Goal: Share content

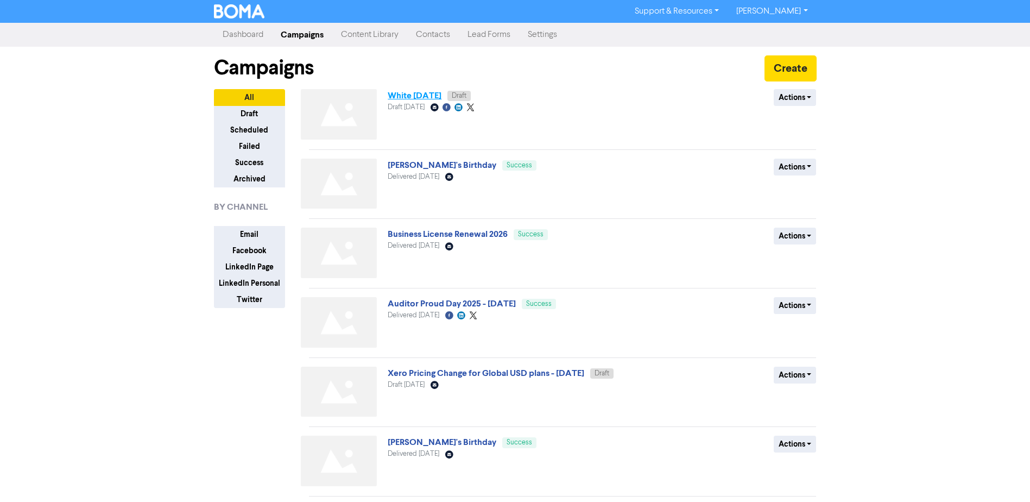
click at [420, 98] on link "White [DATE]" at bounding box center [415, 95] width 54 height 11
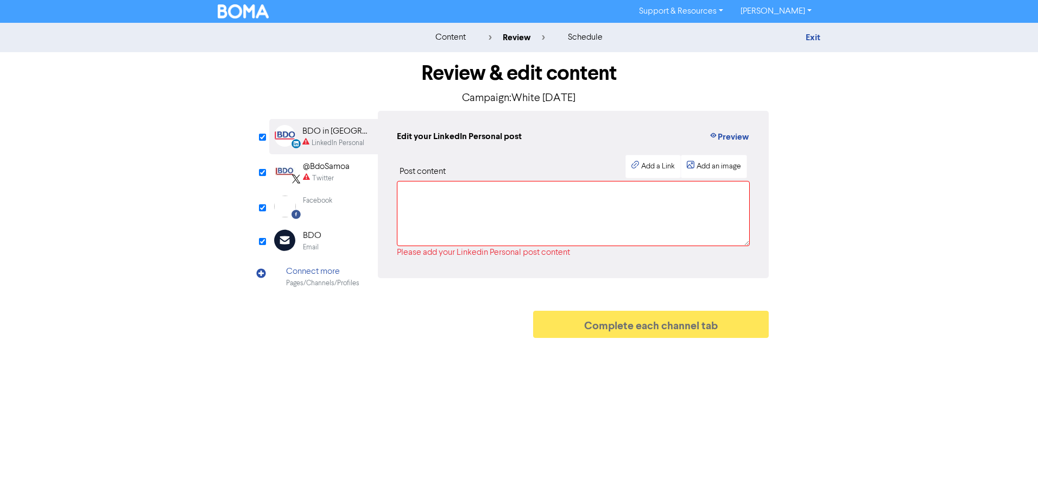
click at [326, 205] on div "Facebook" at bounding box center [317, 200] width 29 height 10
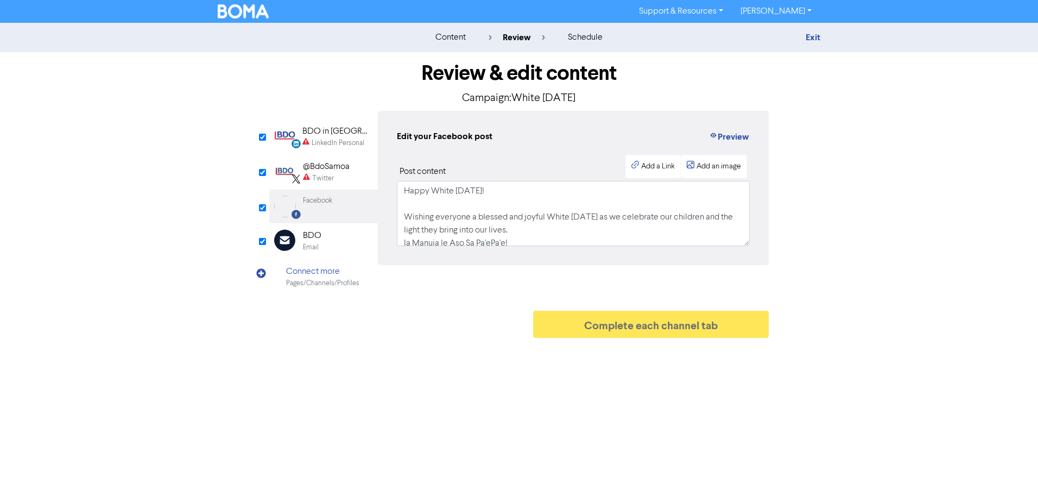
click at [324, 173] on div "Twitter" at bounding box center [323, 178] width 22 height 10
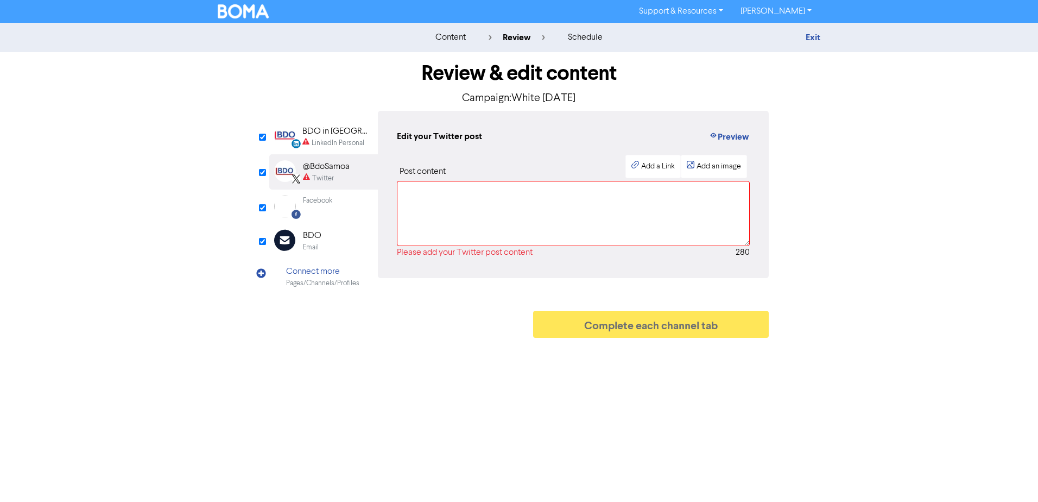
click at [324, 203] on div "Facebook" at bounding box center [317, 200] width 29 height 10
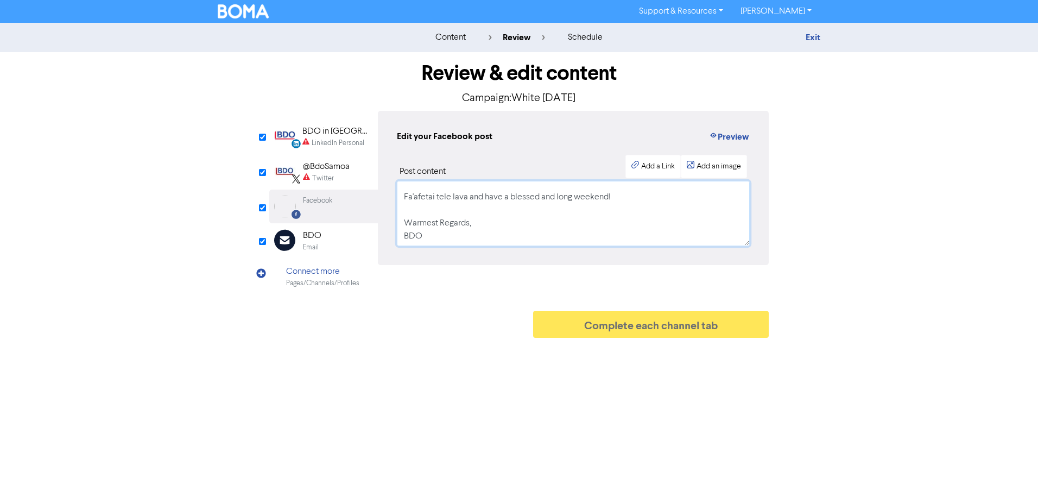
scroll to position [254, 0]
drag, startPoint x: 405, startPoint y: 191, endPoint x: 472, endPoint y: 195, distance: 67.0
click at [472, 195] on textarea "Happy White [DATE]! Wishing everyone a blessed and joyful White [DATE] as we ce…" at bounding box center [573, 213] width 353 height 65
click at [329, 173] on div "@BdoSamoa" at bounding box center [326, 166] width 47 height 13
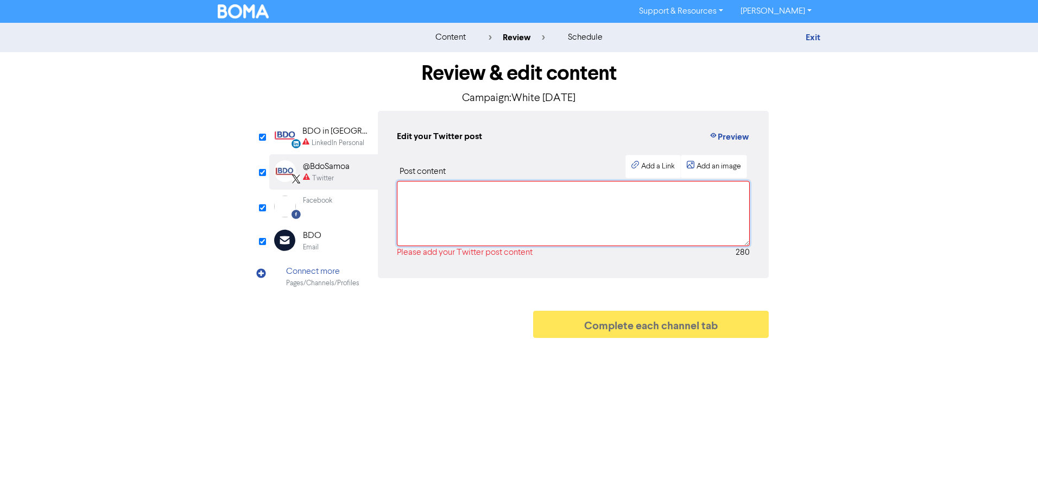
click at [455, 193] on textarea at bounding box center [573, 213] width 353 height 65
paste textarea "Happy White [DATE]! Wishing everyone a blessed and joyful White [DATE] as we ce…"
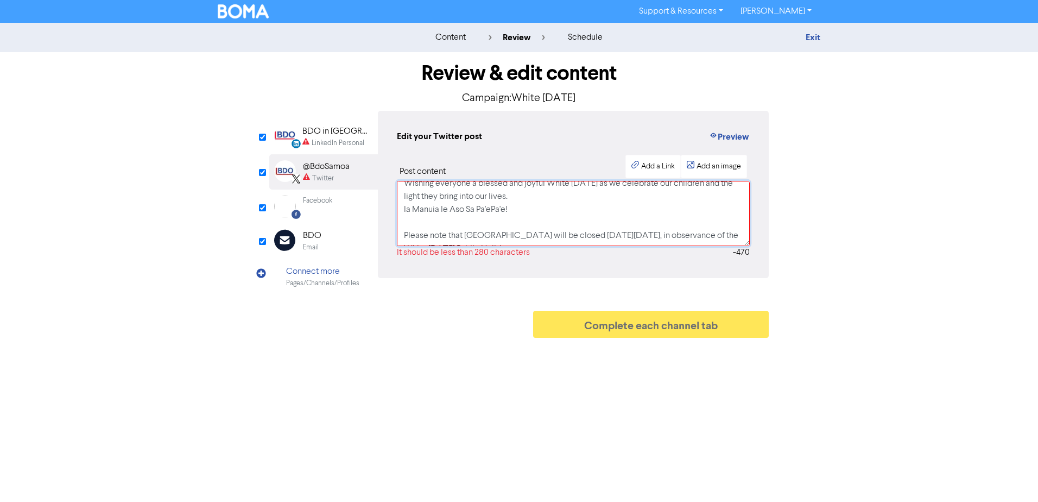
scroll to position [54, 0]
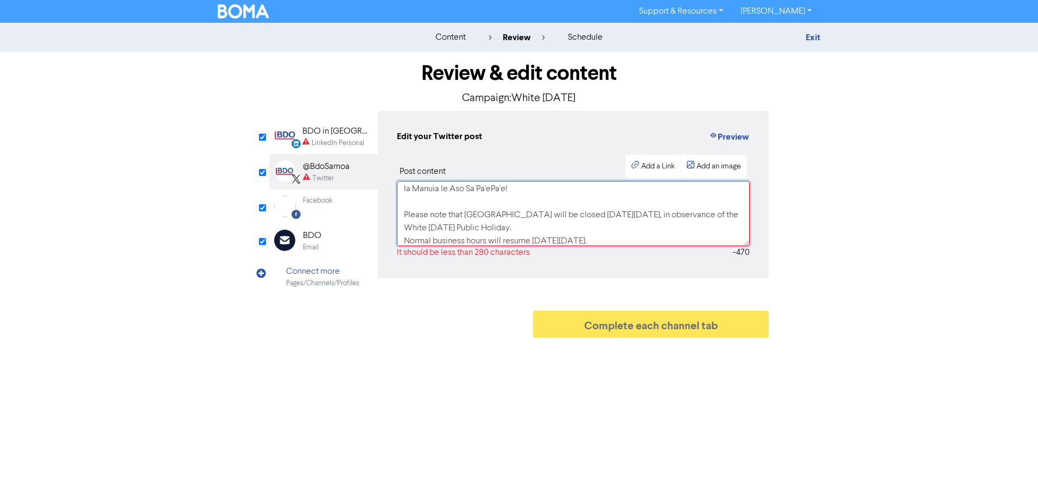
type textarea "Happy White [DATE]! Wishing everyone a blessed and joyful White [DATE] as we ce…"
click at [339, 211] on div "Facebook Created with Sketch. Facebook" at bounding box center [323, 206] width 109 height 34
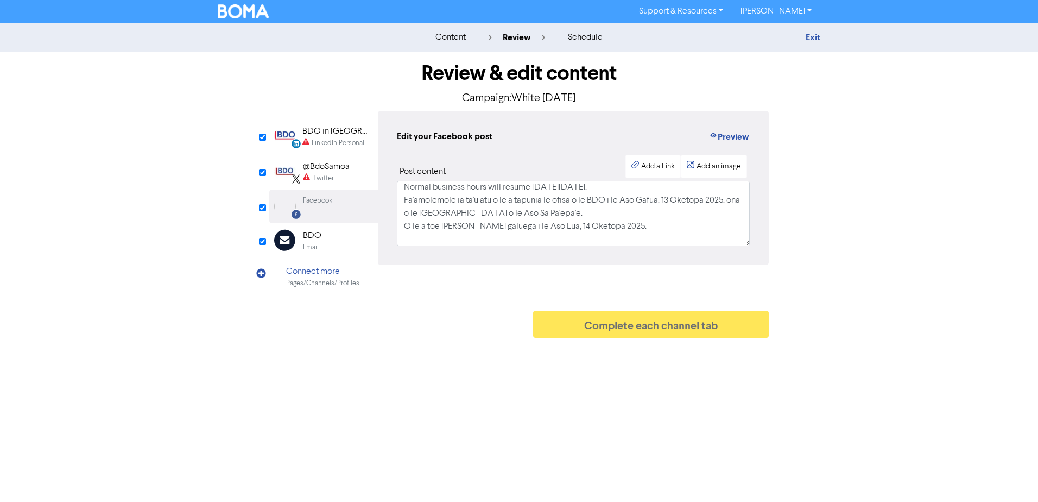
scroll to position [0, 0]
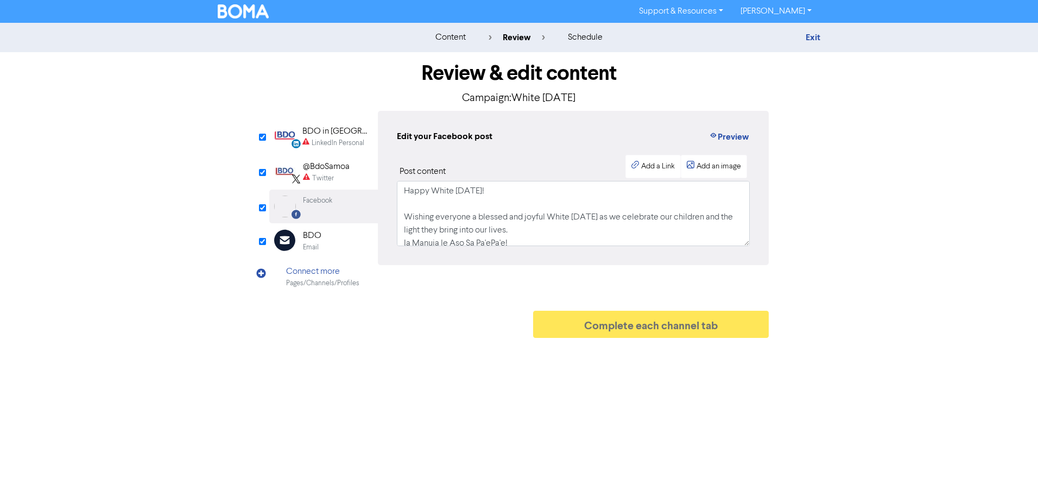
click at [343, 181] on div "Twitter" at bounding box center [326, 178] width 47 height 10
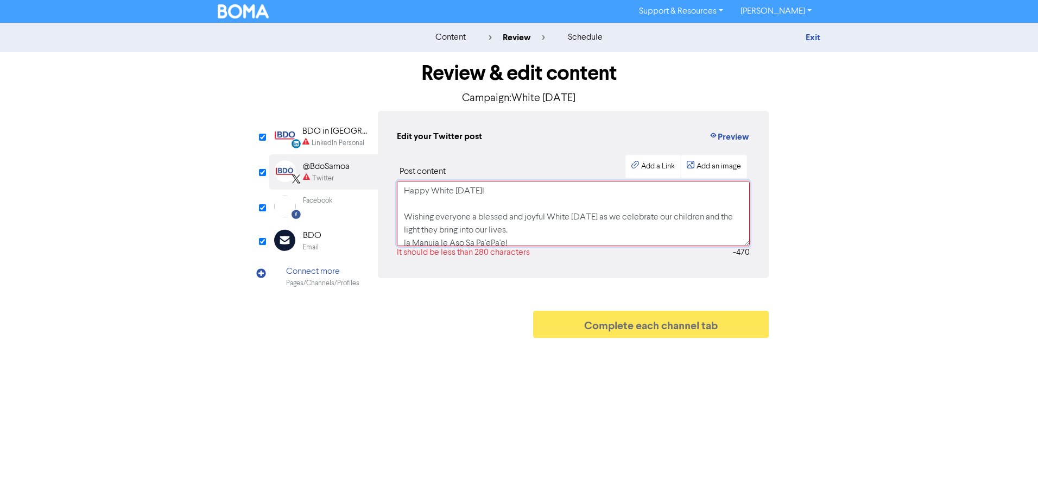
drag, startPoint x: 435, startPoint y: 224, endPoint x: 402, endPoint y: 168, distance: 65.0
click at [402, 168] on div "Post content Add a Link Add an image Happy White [DATE]! Wishing everyone a ble…" at bounding box center [573, 207] width 353 height 104
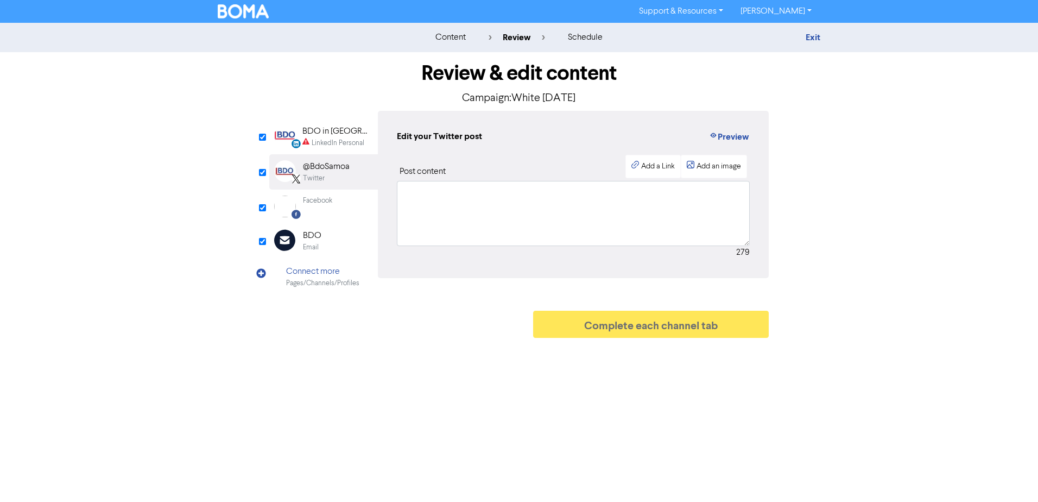
click at [318, 205] on div "Facebook" at bounding box center [317, 200] width 29 height 10
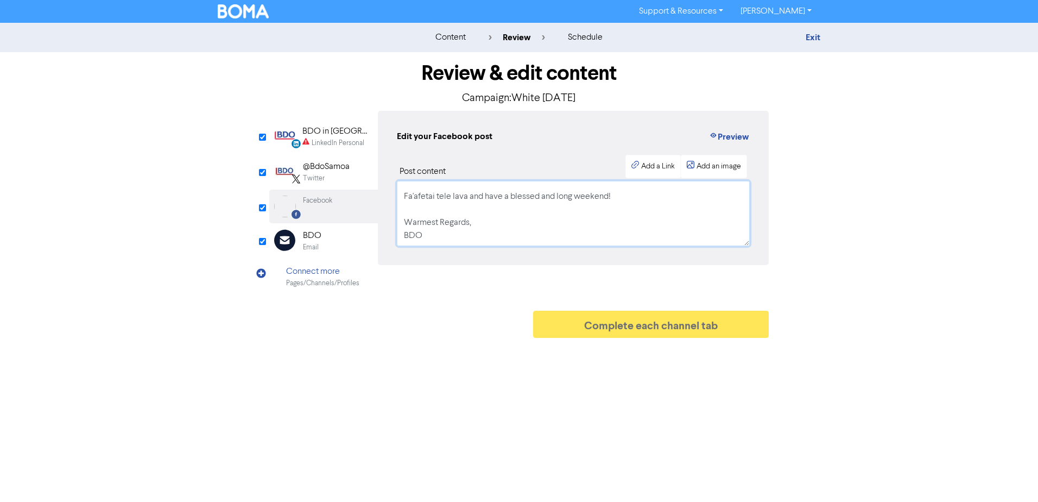
scroll to position [218, 0]
drag, startPoint x: 407, startPoint y: 191, endPoint x: 501, endPoint y: 219, distance: 98.1
click at [501, 219] on textarea "Happy White [DATE]! Wishing everyone a blessed and joyful White [DATE] as we ce…" at bounding box center [573, 213] width 353 height 65
click at [317, 172] on div "@BdoSamoa" at bounding box center [326, 166] width 47 height 13
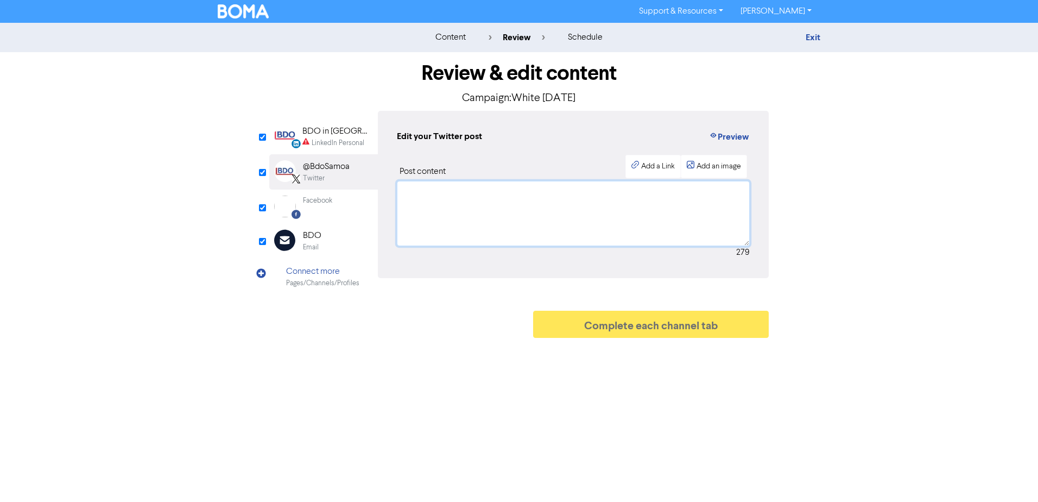
click at [486, 197] on textarea at bounding box center [573, 213] width 353 height 65
paste textarea "Happy White [DATE]! Wishing everyone a blessed and joyful White [DATE] as we ce…"
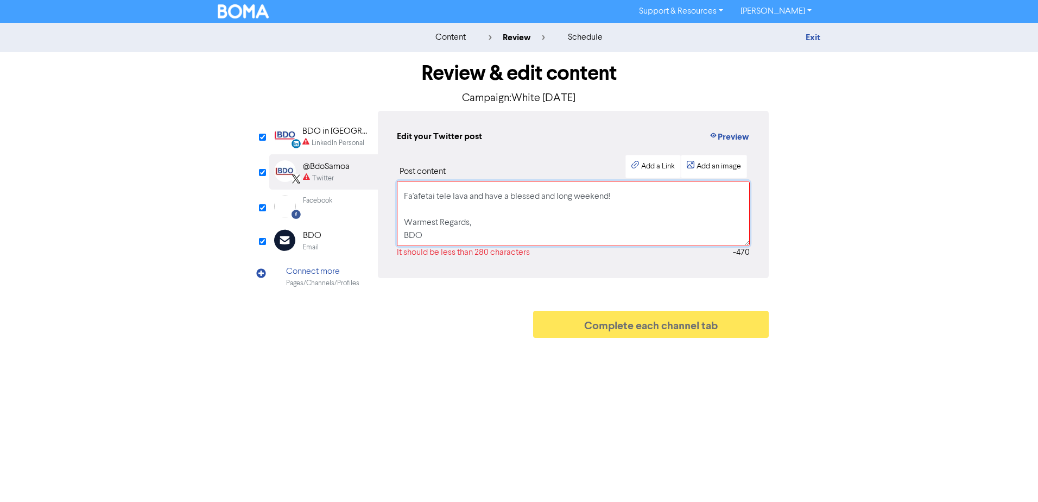
scroll to position [216, 0]
type textarea "Happy White [DATE]! Wishing everyone a blessed and joyful White [DATE] as we ce…"
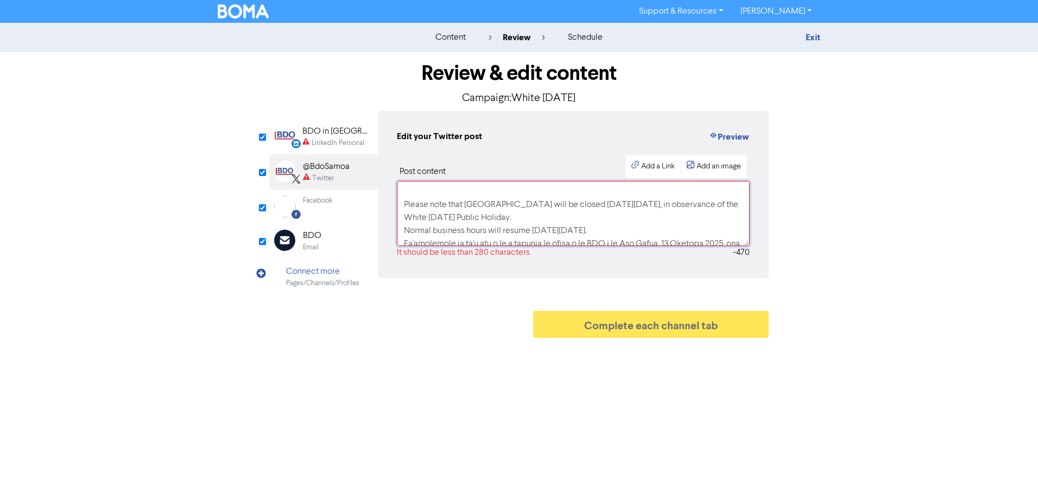
scroll to position [0, 0]
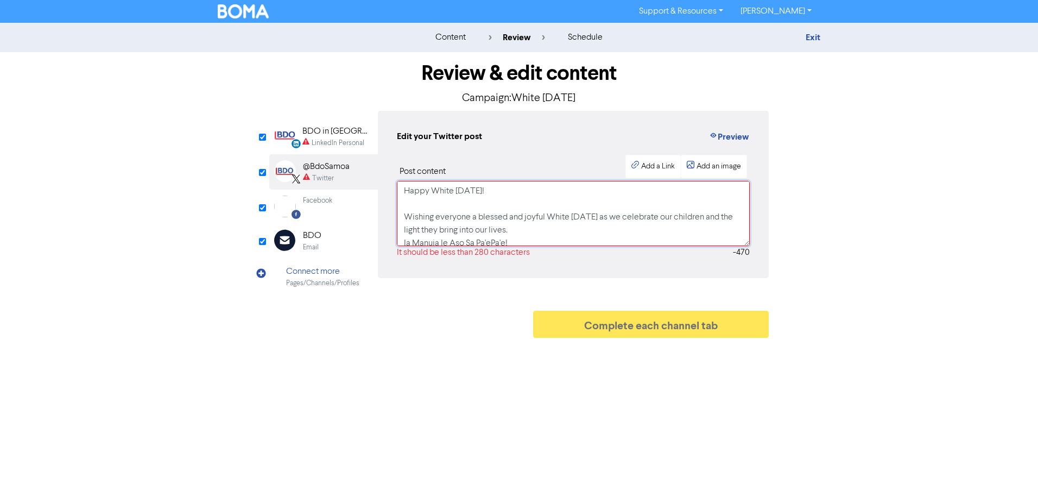
drag, startPoint x: 442, startPoint y: 227, endPoint x: 392, endPoint y: 152, distance: 89.7
click at [392, 152] on div "Edit your Twitter post Preview Post content Add a Link Add an image Happy White…" at bounding box center [573, 194] width 391 height 167
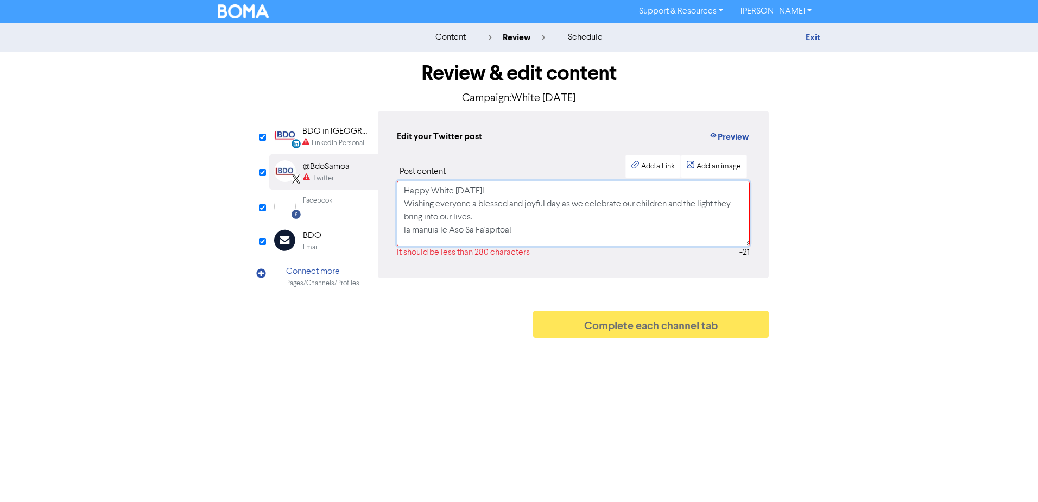
drag, startPoint x: 489, startPoint y: 219, endPoint x: 411, endPoint y: 170, distance: 91.7
click at [411, 170] on div "Post content Add a Link Add an image Happy White [DATE]! Wishing everyone a ble…" at bounding box center [573, 207] width 353 height 104
type textarea "H"
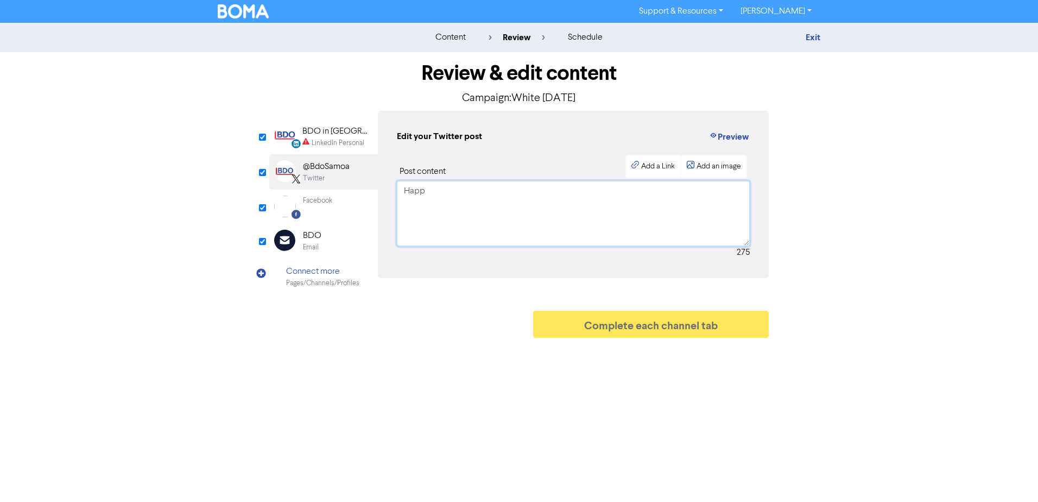
click at [462, 191] on textarea "Happ" at bounding box center [573, 213] width 353 height 65
drag, startPoint x: 404, startPoint y: 192, endPoint x: 578, endPoint y: 244, distance: 181.0
click at [575, 251] on div "Post content Add a Link Add an image Happy White [DATE]! Wishing everyone a ble…" at bounding box center [573, 207] width 353 height 104
type textarea "Happy White [DATE]! Wishing everyone a blessed day as we celebrate our children…"
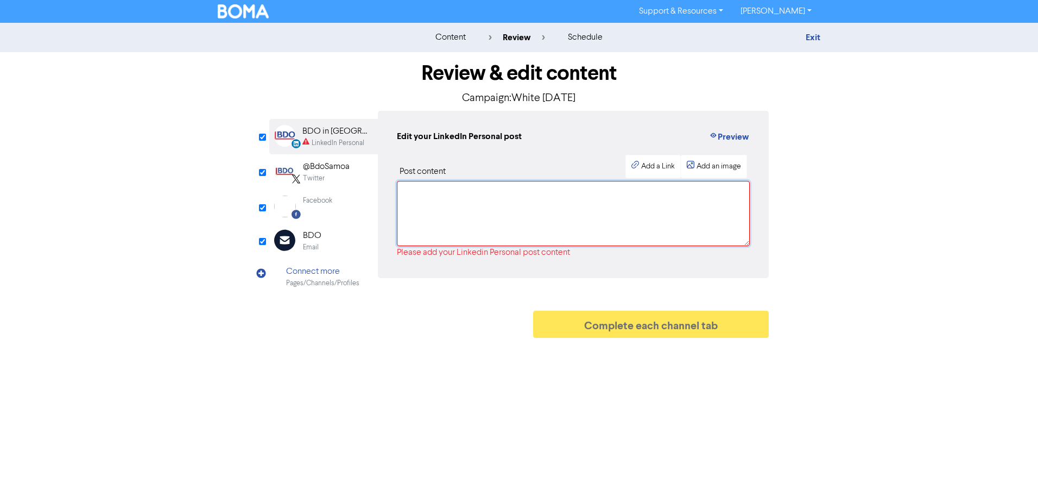
click at [430, 195] on textarea at bounding box center [573, 213] width 353 height 65
paste textarea "Happy White [DATE]! Wishing everyone a blessed day as we celebrate our children…"
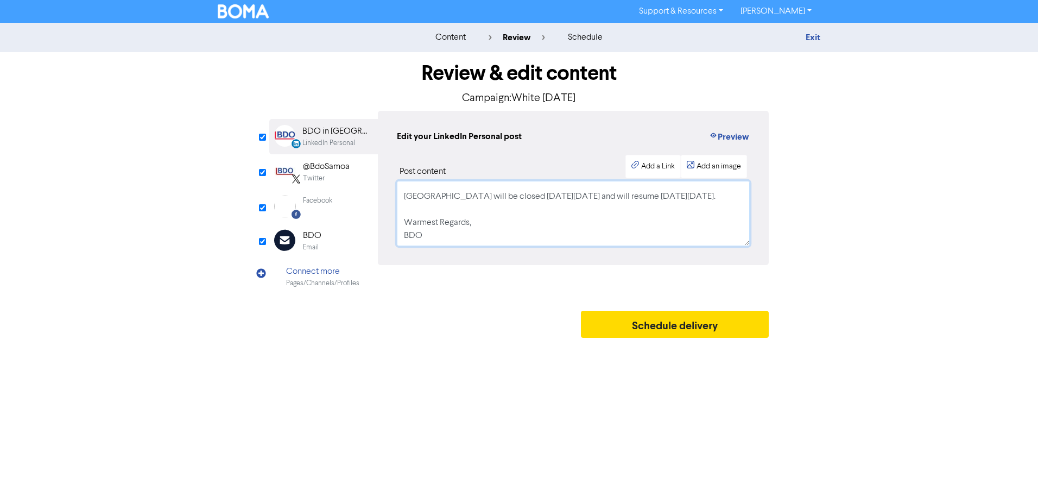
scroll to position [0, 0]
click at [518, 205] on textarea "Happy White [DATE]! Wishing everyone a blessed day as we celebrate our children…" at bounding box center [573, 213] width 353 height 65
type textarea "Happy White [DATE]! Wishing everyone a blessed day as we celebrate our children…"
click at [901, 246] on div "content review schedule Exit Review & edit content Campaign: White [DATE] Linke…" at bounding box center [519, 183] width 1038 height 320
click at [901, 231] on div "content review schedule Exit Review & edit content Campaign: White [DATE] Linke…" at bounding box center [519, 183] width 1038 height 320
